Goal: Use online tool/utility: Utilize a website feature to perform a specific function

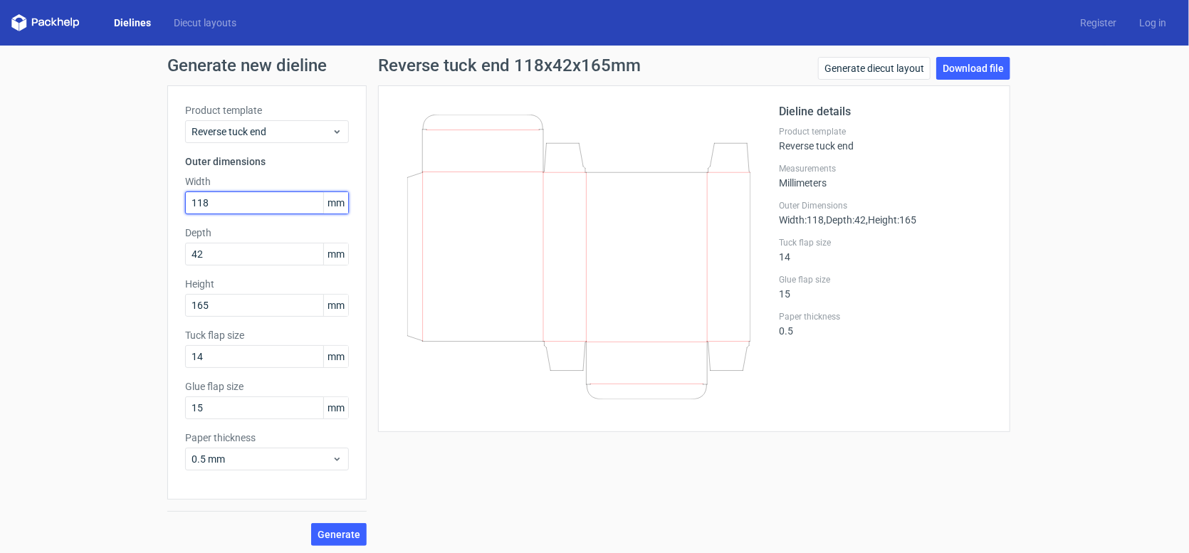
drag, startPoint x: 231, startPoint y: 203, endPoint x: 166, endPoint y: 196, distance: 65.2
click at [167, 196] on div "Product template Reverse tuck end Outer dimensions Width 118 mm Depth 42 mm Hei…" at bounding box center [266, 292] width 199 height 414
type input "106"
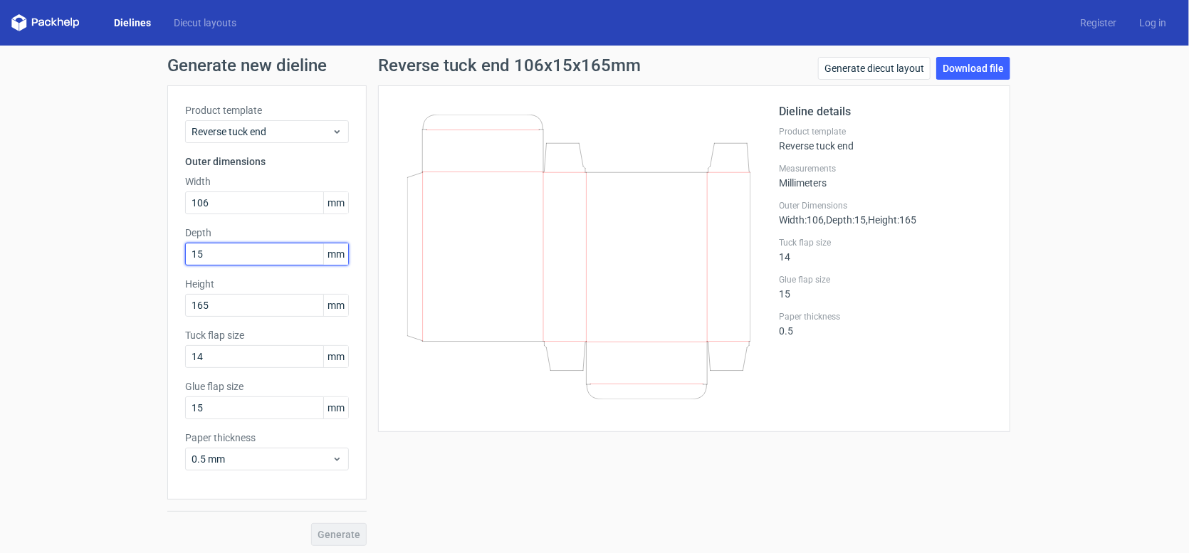
type input "15"
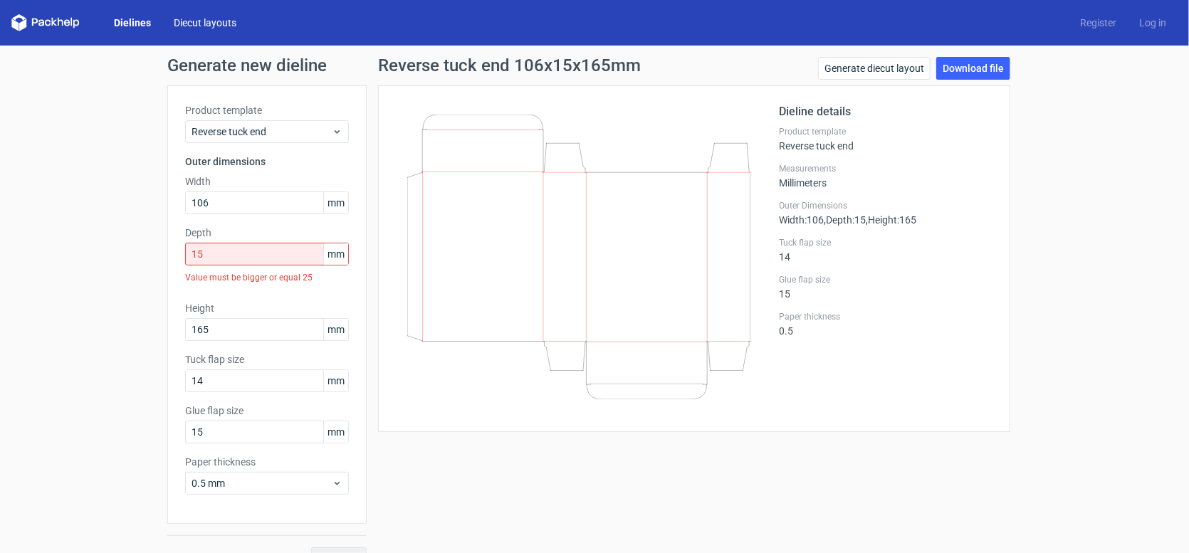
click at [204, 16] on link "Diecut layouts" at bounding box center [204, 23] width 85 height 14
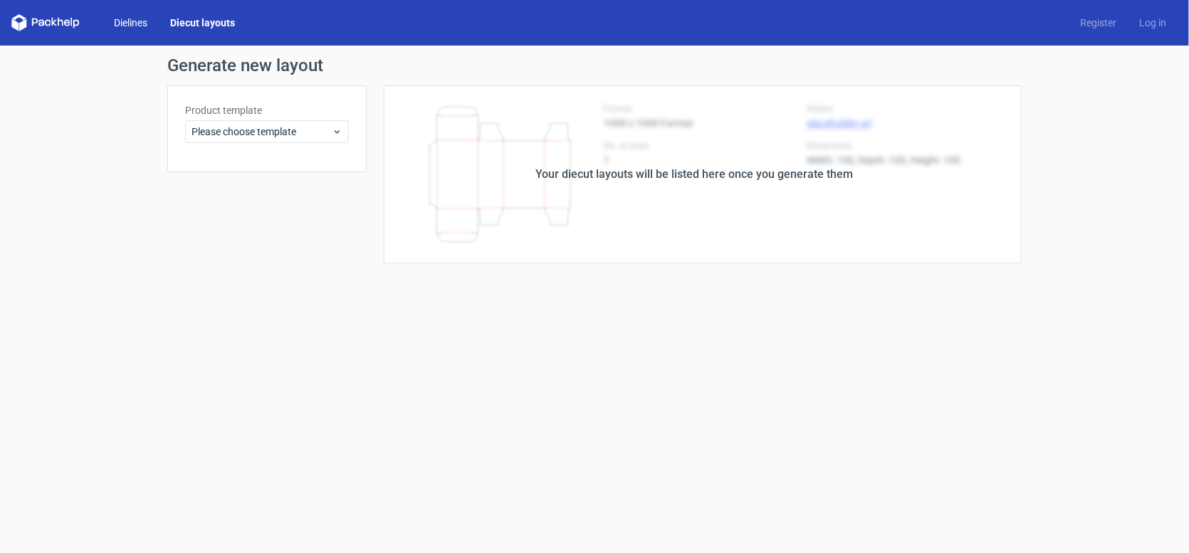
click at [122, 18] on link "Dielines" at bounding box center [131, 23] width 56 height 14
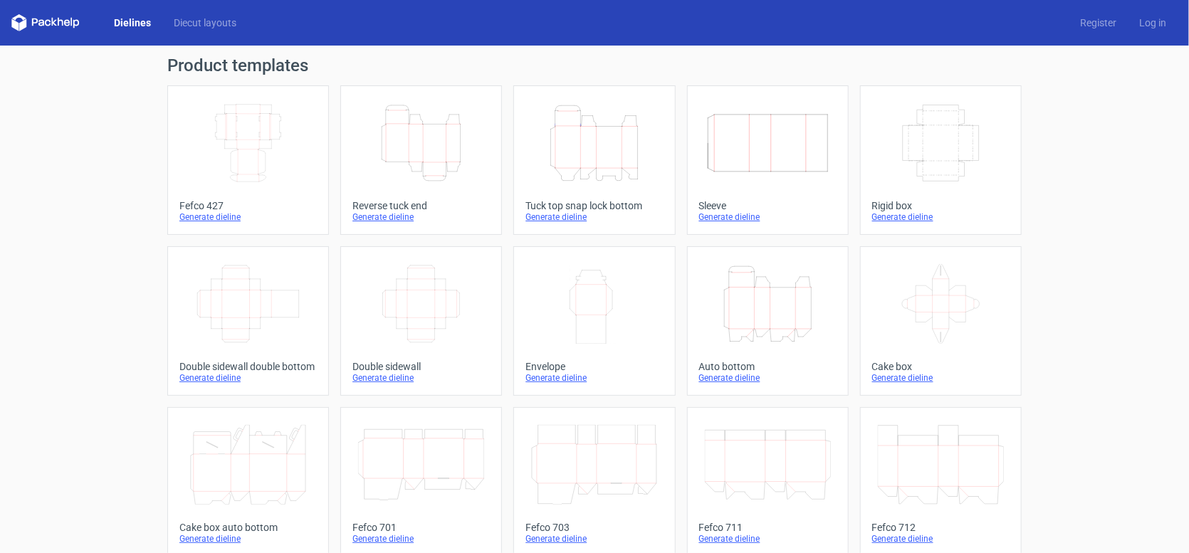
click at [414, 308] on icon "Width Depth Height" at bounding box center [421, 304] width 126 height 80
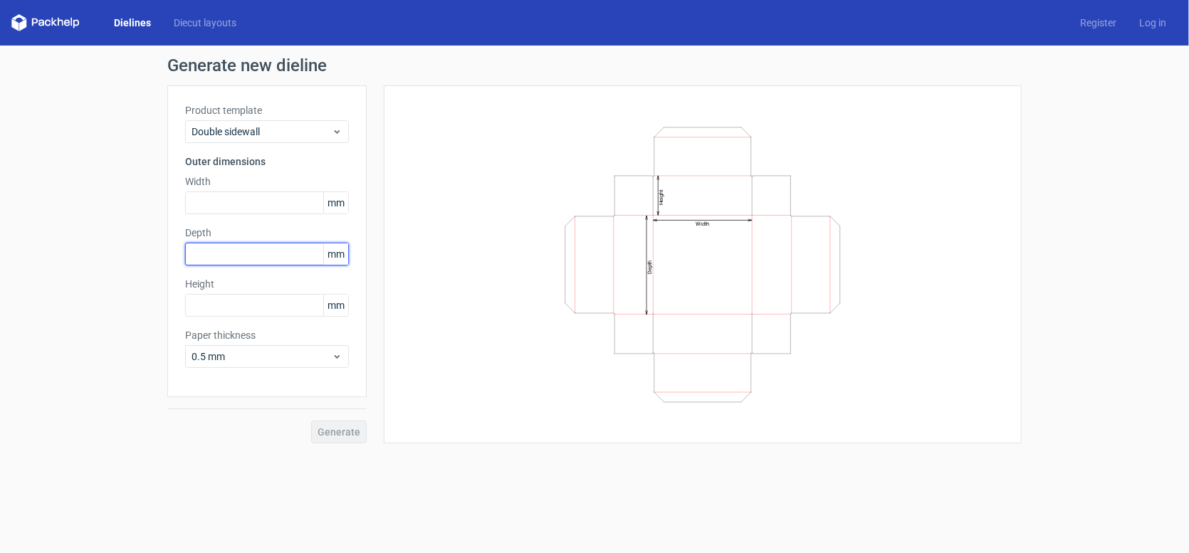
click at [256, 251] on input "text" at bounding box center [267, 254] width 164 height 23
type input "18"
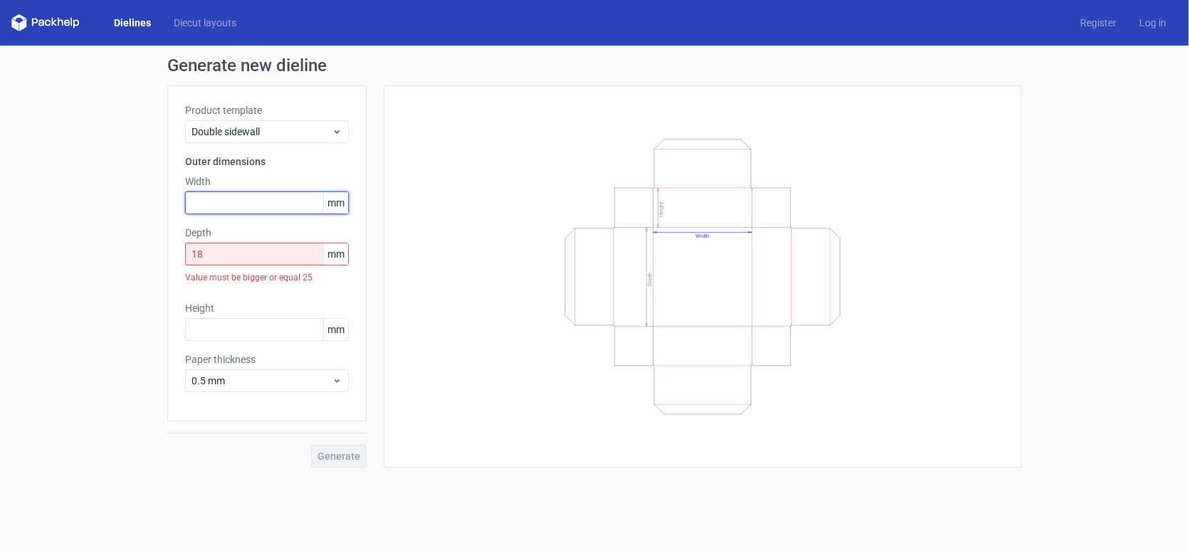
click at [246, 200] on input "text" at bounding box center [267, 203] width 164 height 23
